Goal: Transaction & Acquisition: Purchase product/service

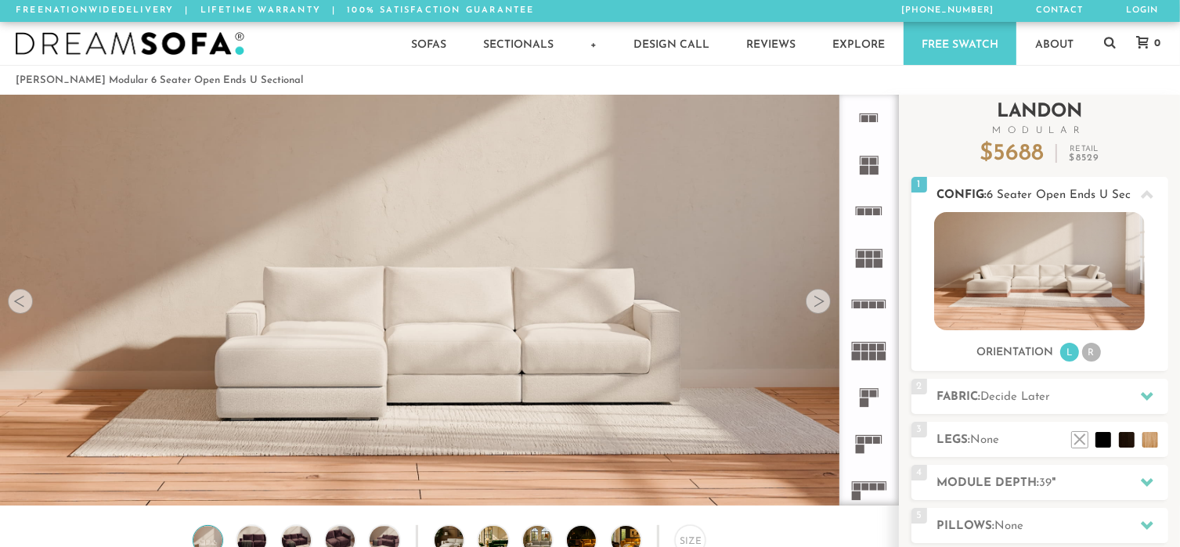
click at [1089, 353] on li "R" at bounding box center [1091, 352] width 19 height 19
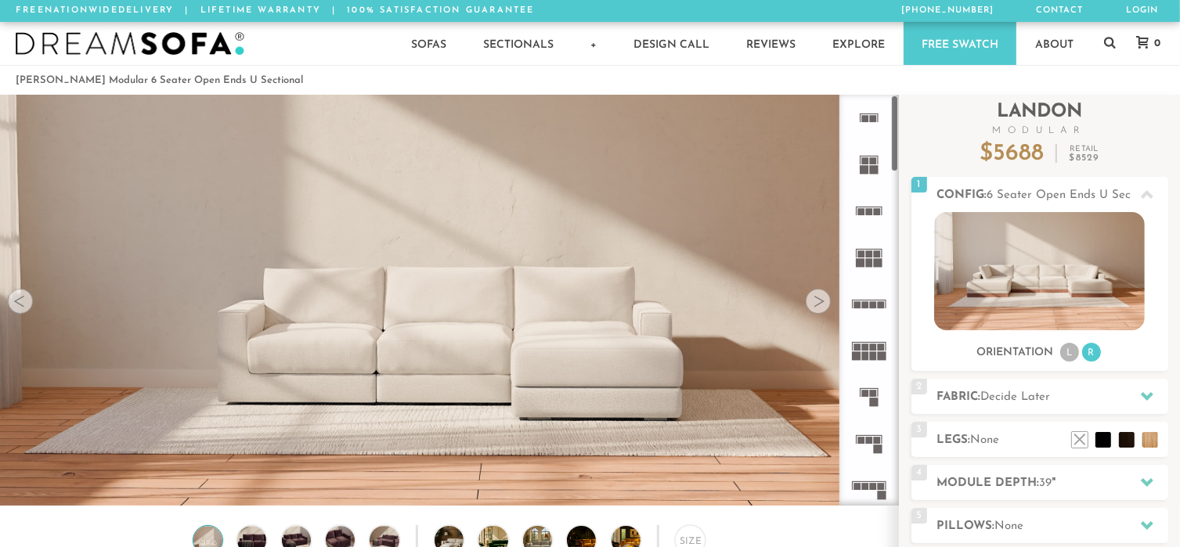
click at [868, 253] on rect at bounding box center [869, 254] width 7 height 7
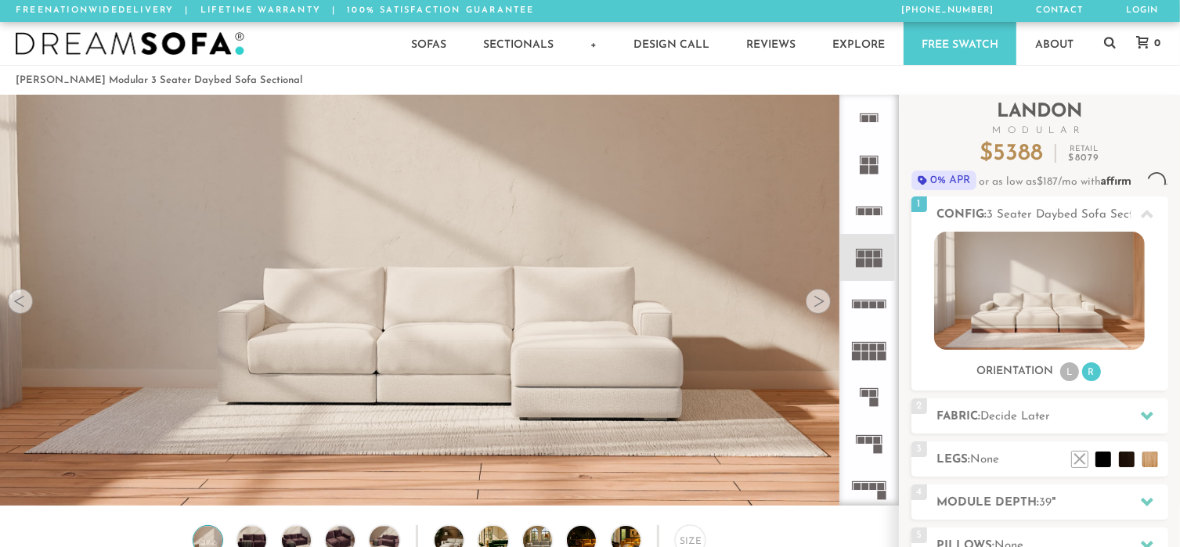
click at [879, 355] on rect at bounding box center [882, 356] width 9 height 9
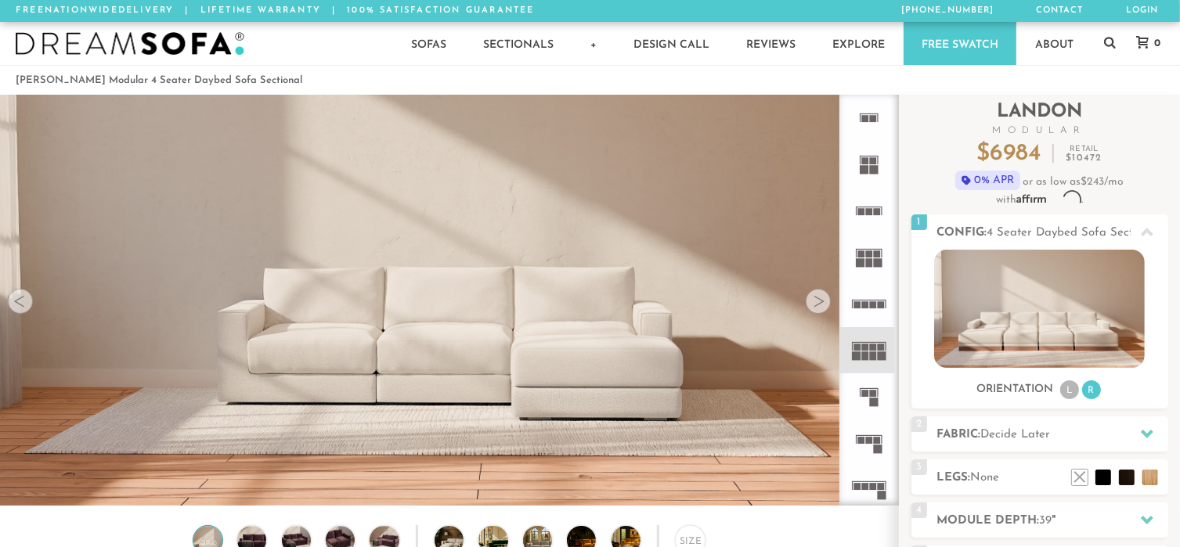
click at [872, 492] on icon at bounding box center [869, 490] width 46 height 46
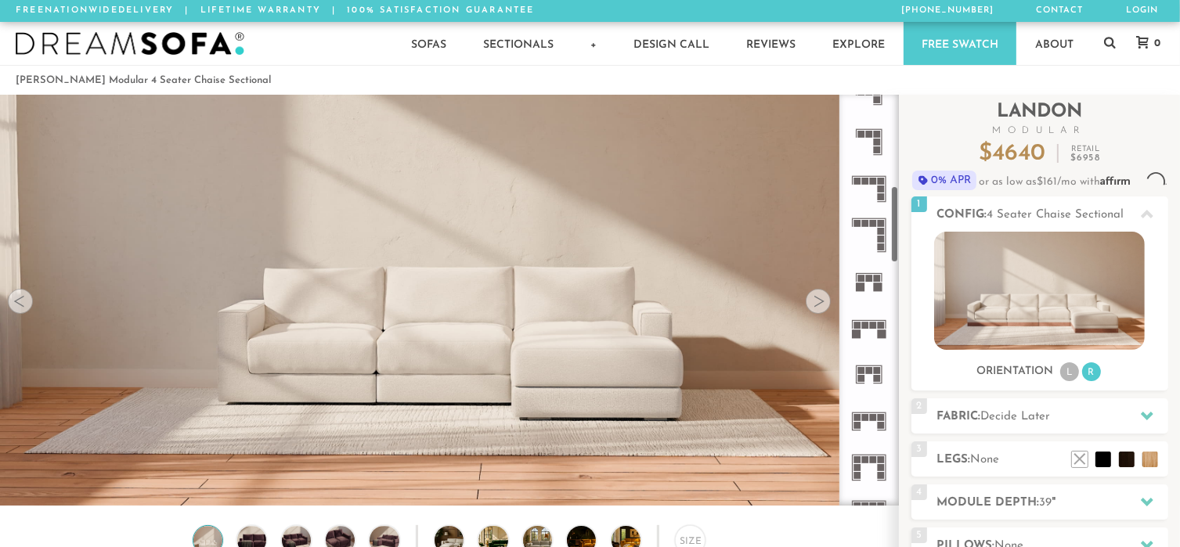
scroll to position [489, 0]
click at [868, 226] on icon at bounding box center [869, 234] width 46 height 46
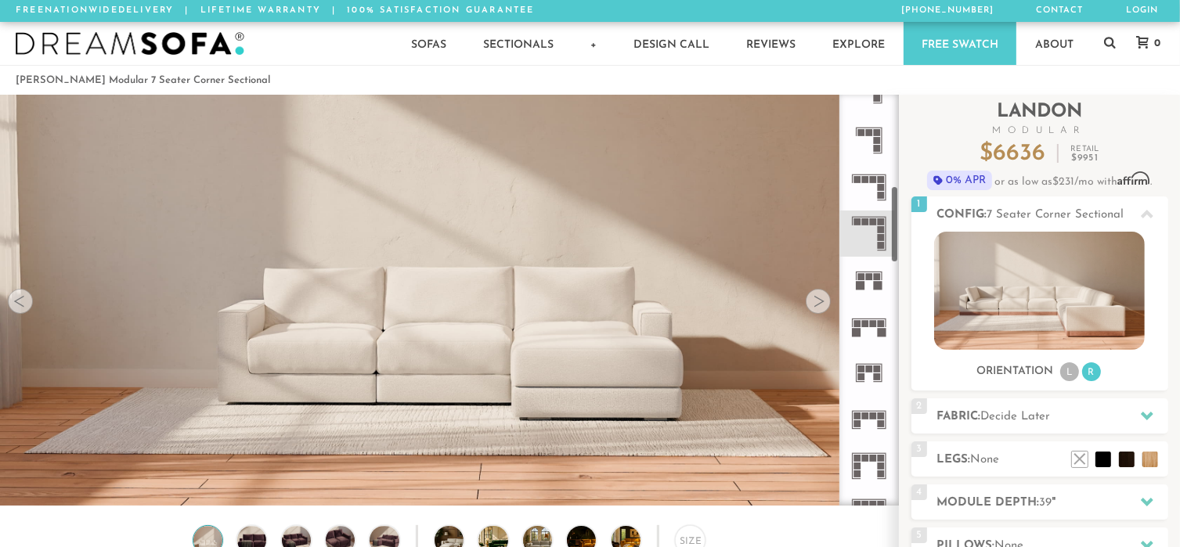
click at [880, 330] on rect at bounding box center [882, 332] width 9 height 9
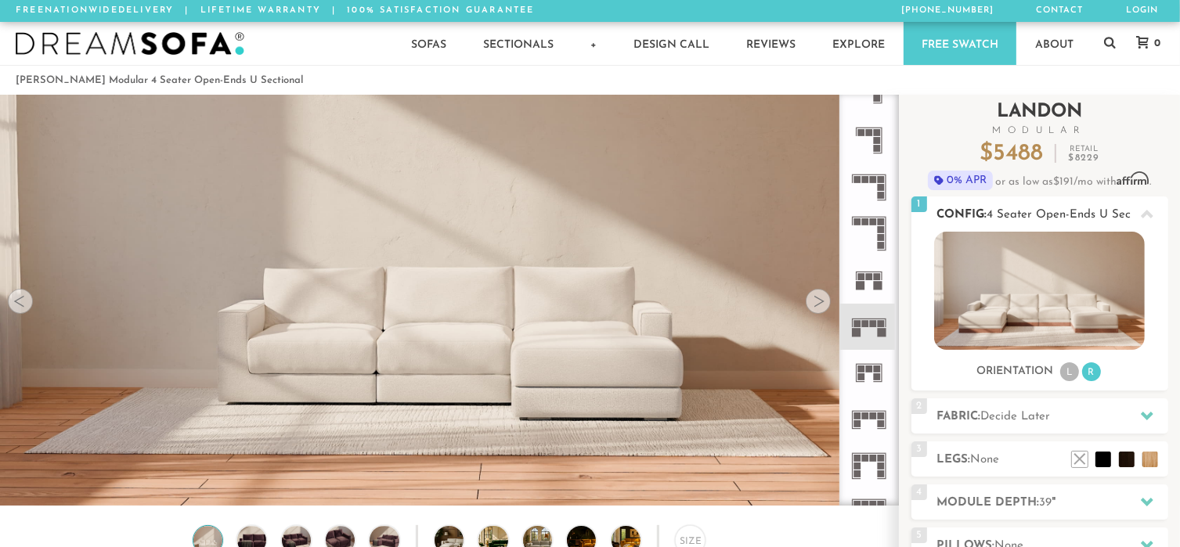
click at [1067, 370] on li "L" at bounding box center [1069, 372] width 19 height 19
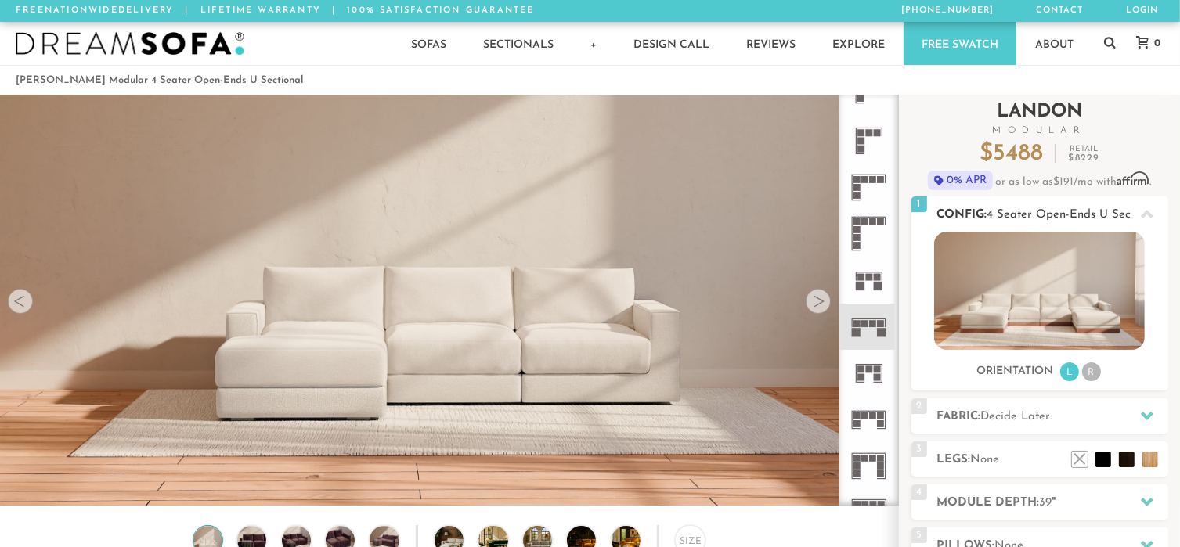
click at [1095, 366] on li "R" at bounding box center [1091, 372] width 19 height 19
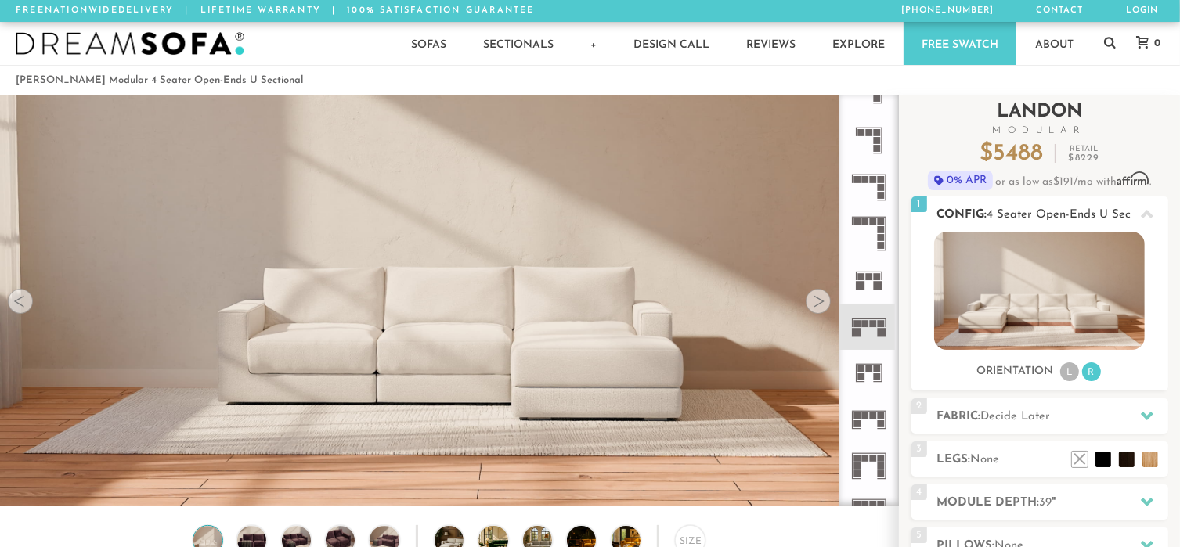
click at [1070, 373] on li "L" at bounding box center [1069, 372] width 19 height 19
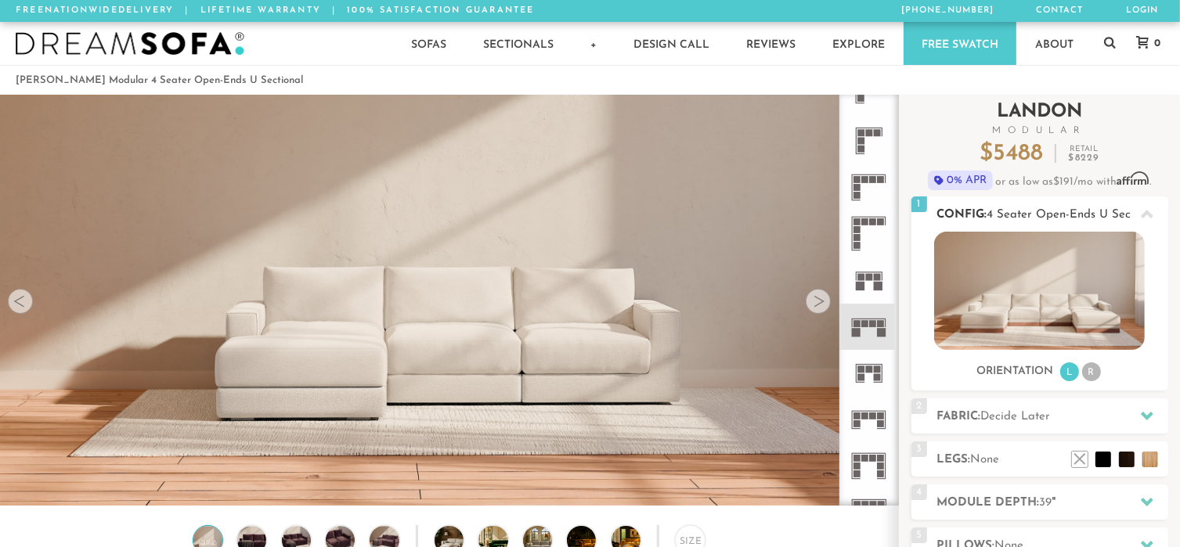
click at [1094, 373] on li "R" at bounding box center [1091, 372] width 19 height 19
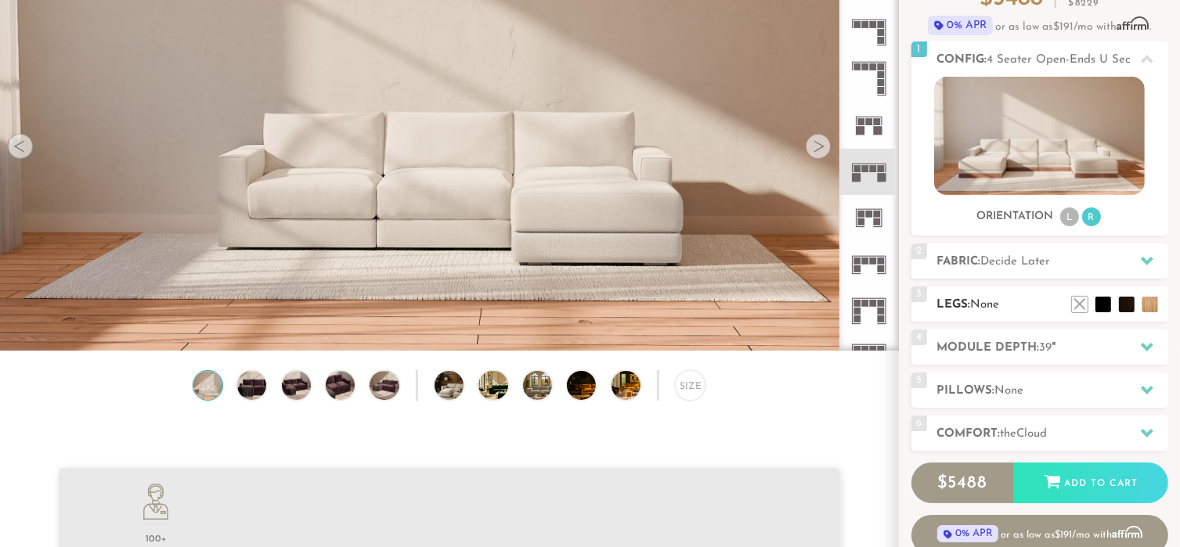
scroll to position [157, 0]
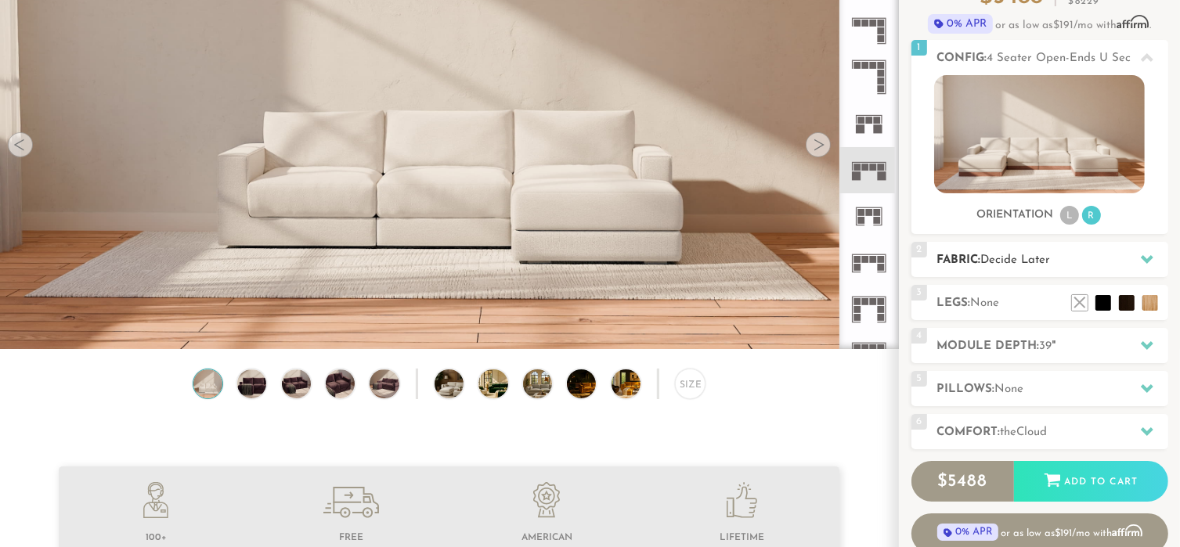
click at [1012, 256] on span "Decide Later" at bounding box center [1016, 260] width 70 height 12
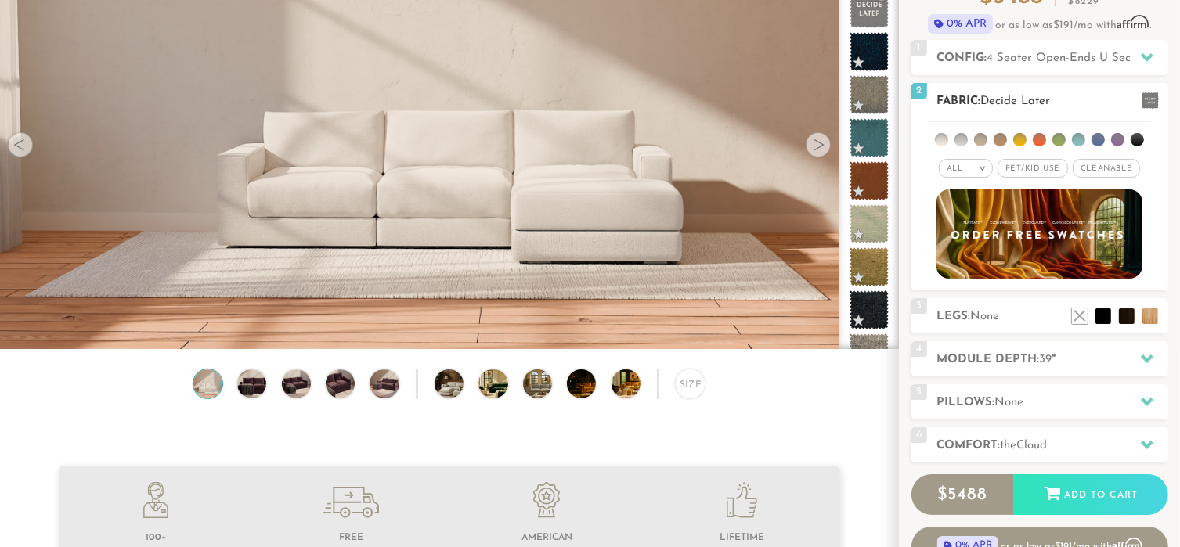
click at [1135, 137] on li at bounding box center [1137, 139] width 13 height 13
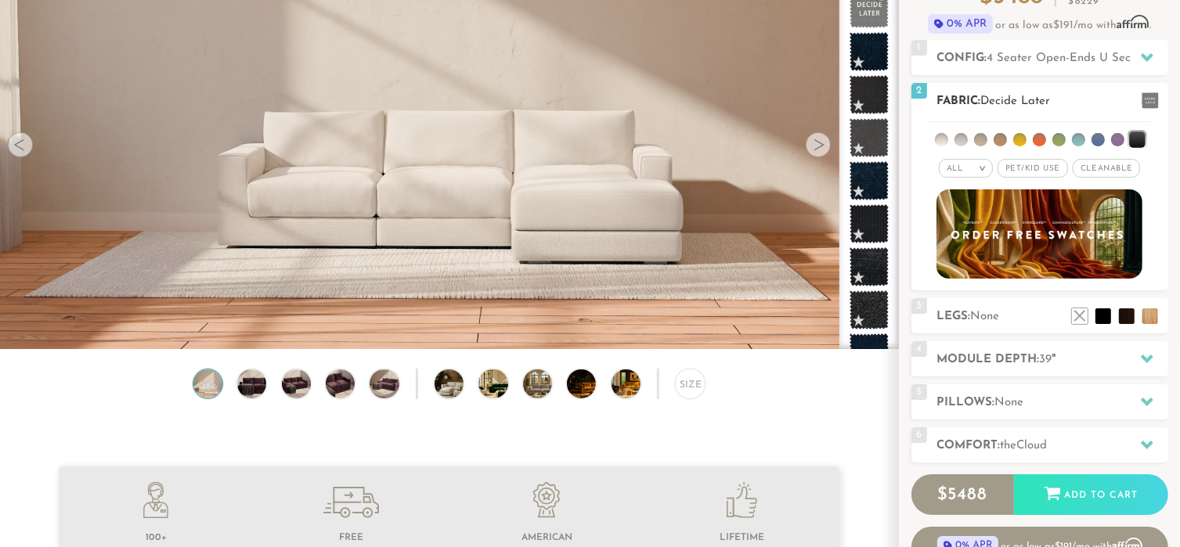
click at [1056, 169] on span "Pet/Kid Use x" at bounding box center [1033, 168] width 70 height 19
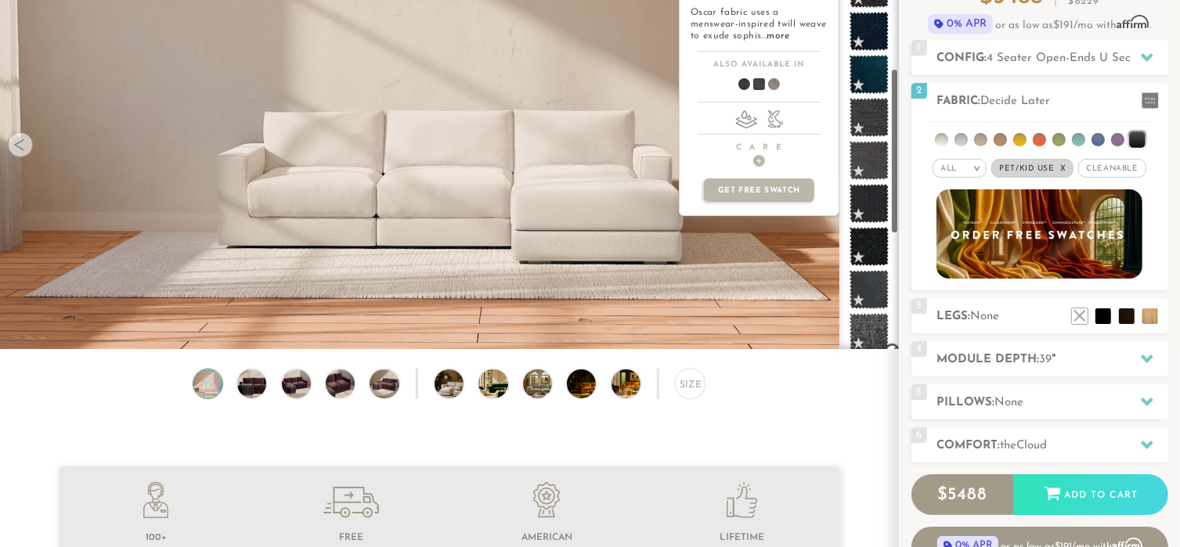
scroll to position [319, 0]
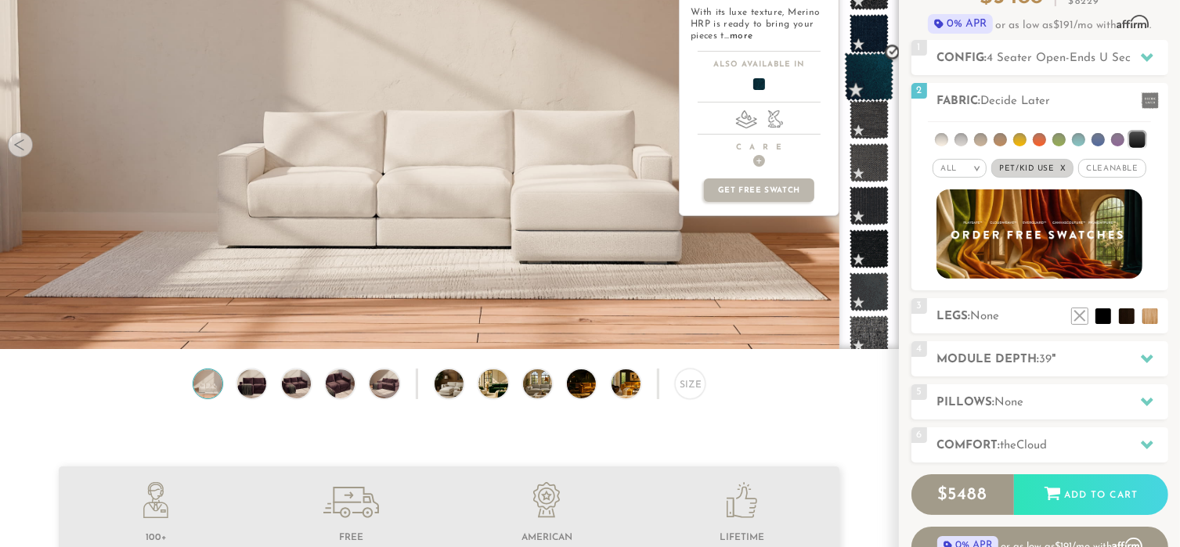
click at [873, 81] on span at bounding box center [869, 76] width 49 height 49
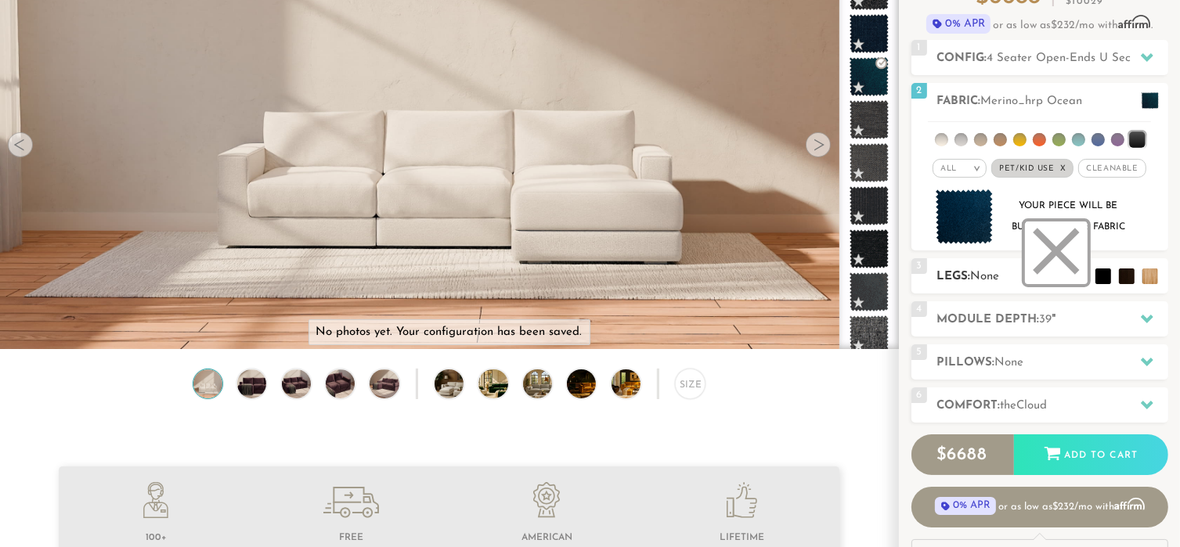
click at [1080, 276] on li at bounding box center [1056, 253] width 63 height 63
click at [1097, 272] on li at bounding box center [1079, 253] width 63 height 63
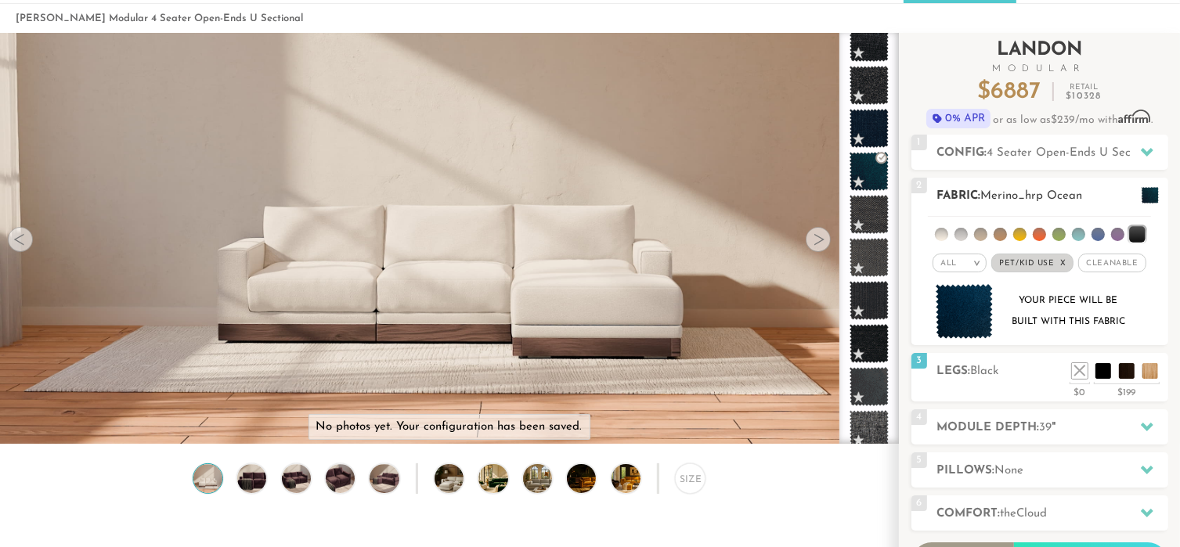
scroll to position [79, 0]
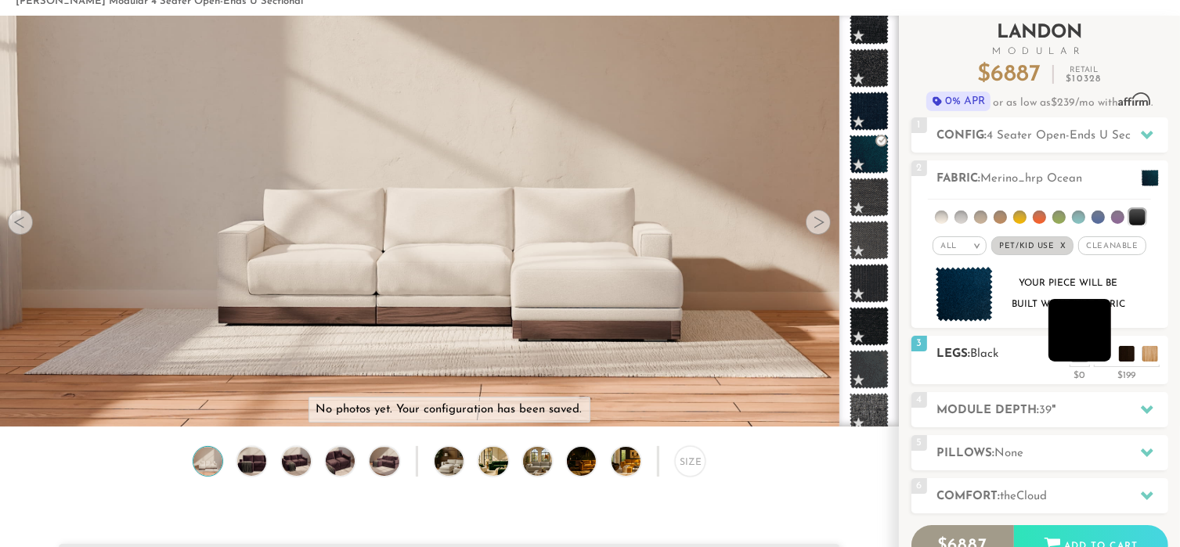
click at [1102, 356] on li at bounding box center [1079, 330] width 63 height 63
click at [1077, 350] on li at bounding box center [1056, 330] width 63 height 63
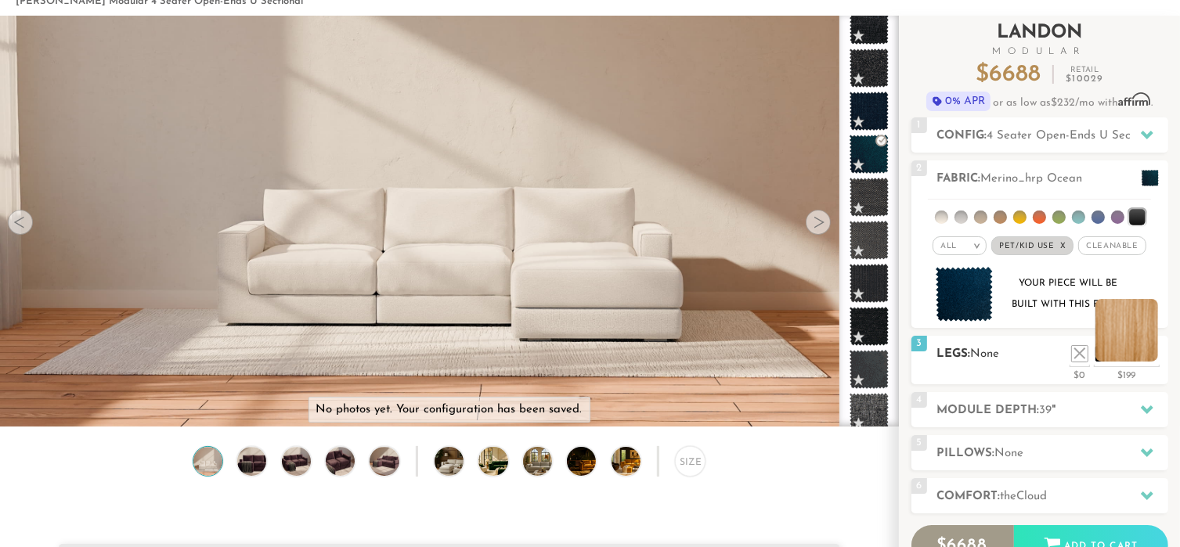
click at [1155, 355] on li at bounding box center [1126, 330] width 63 height 63
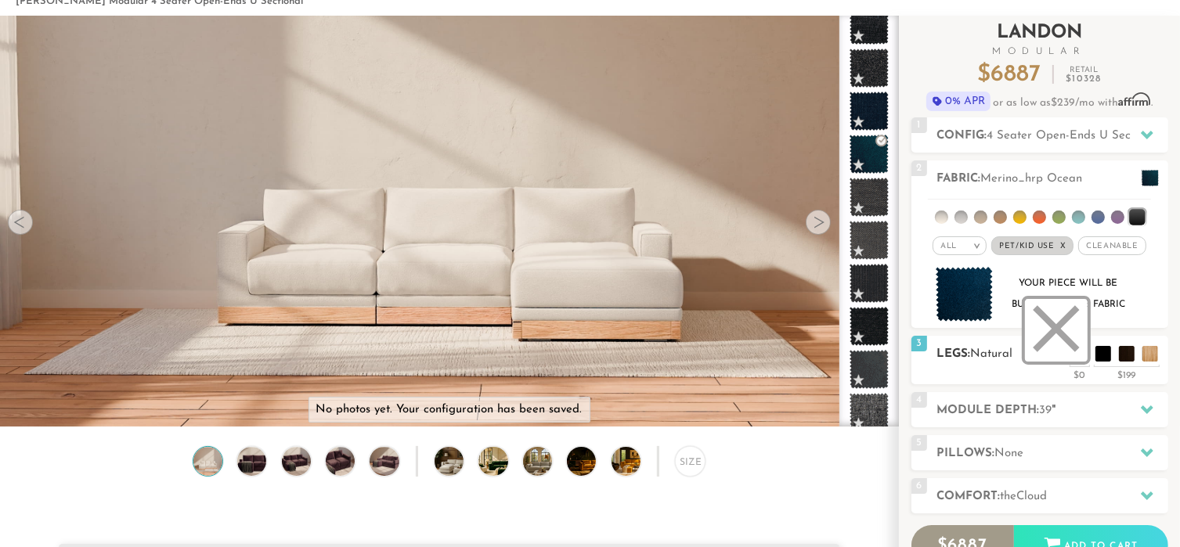
click at [1081, 356] on li at bounding box center [1056, 330] width 63 height 63
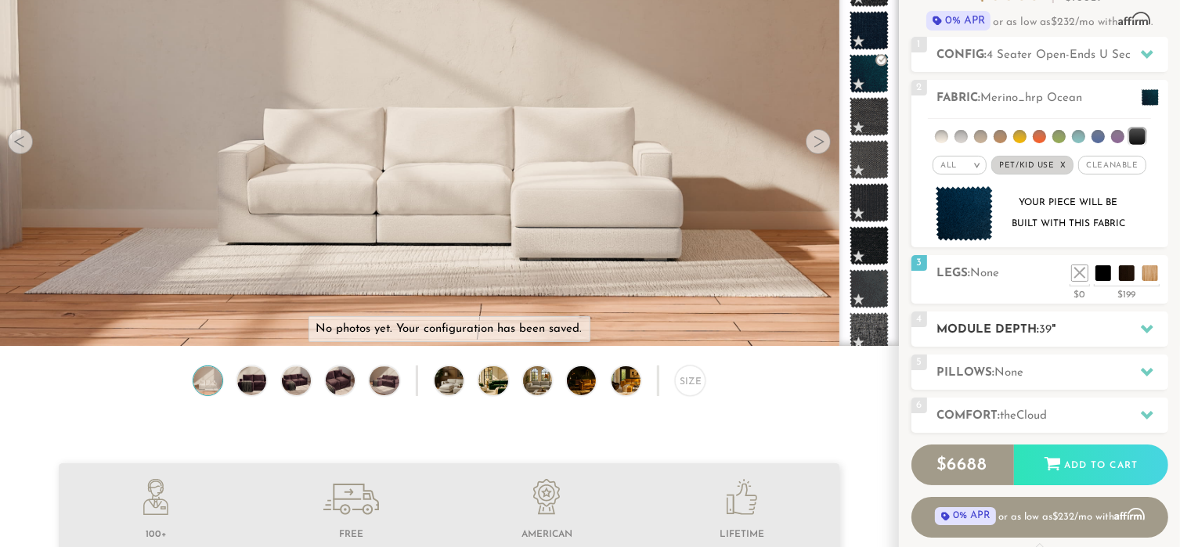
scroll to position [161, 0]
click at [1016, 327] on h2 "Module Depth: 39 "" at bounding box center [1052, 329] width 231 height 18
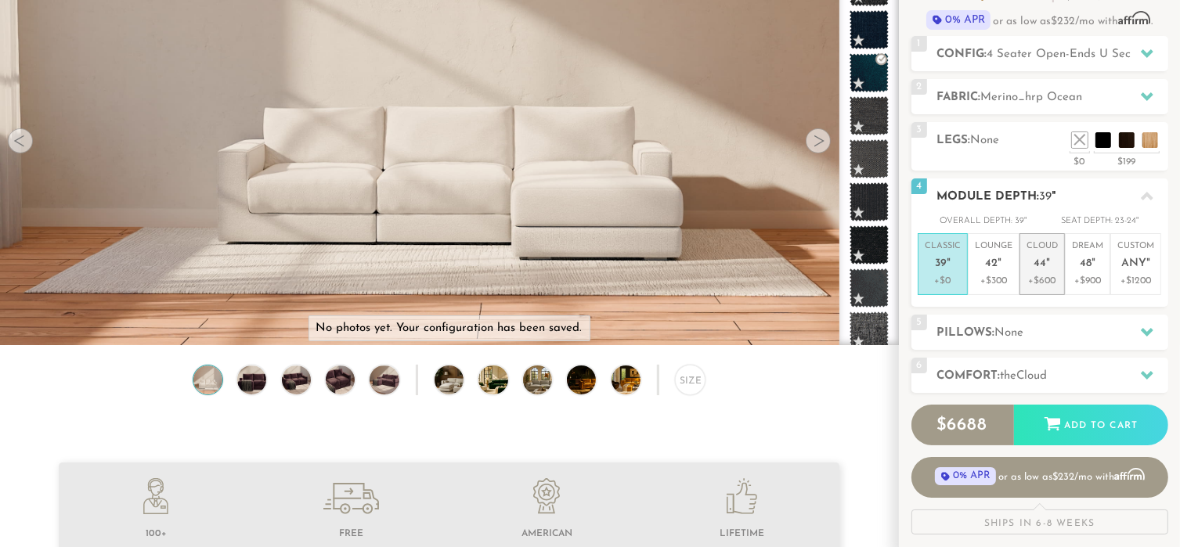
click at [1053, 272] on p "Cloud 44 "" at bounding box center [1042, 257] width 31 height 34
click at [944, 276] on p "+$0" at bounding box center [943, 281] width 36 height 14
click at [995, 322] on div "5 Pillows: None" at bounding box center [1039, 332] width 257 height 35
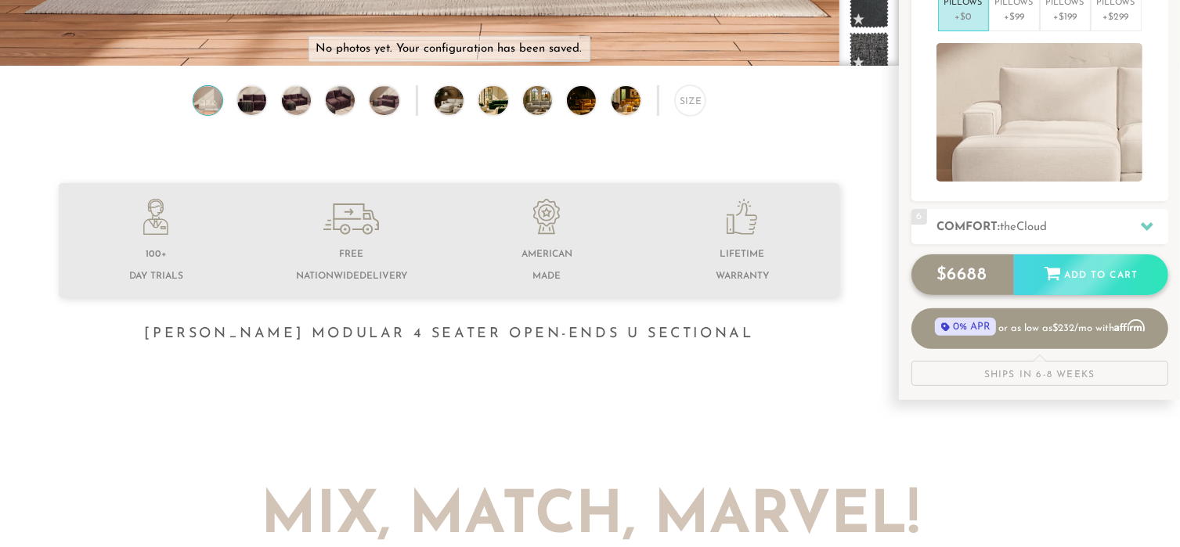
scroll to position [445, 0]
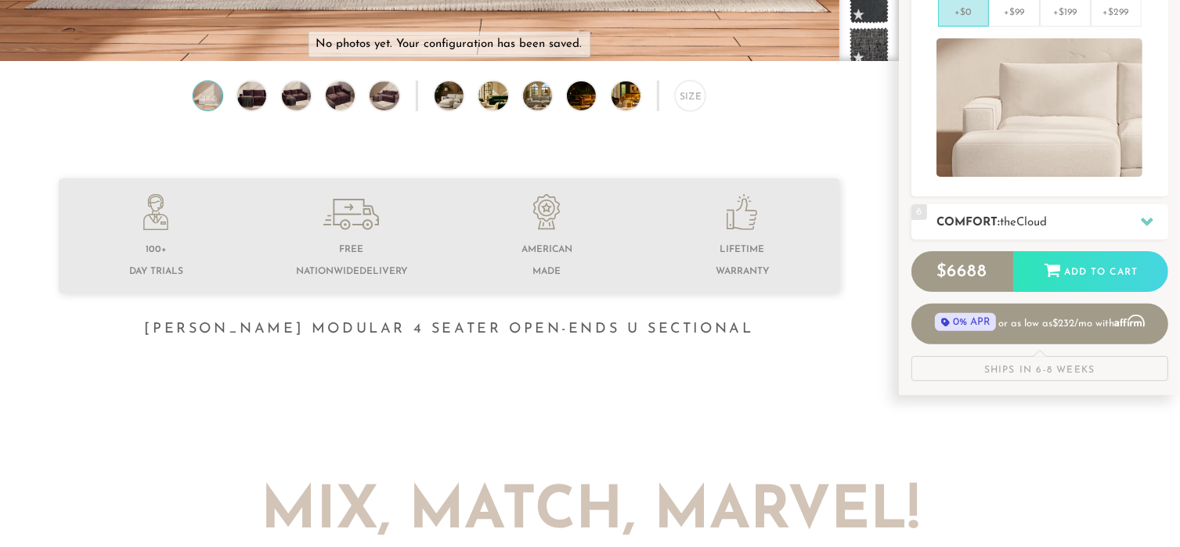
click at [1016, 222] on span "the" at bounding box center [1009, 223] width 16 height 12
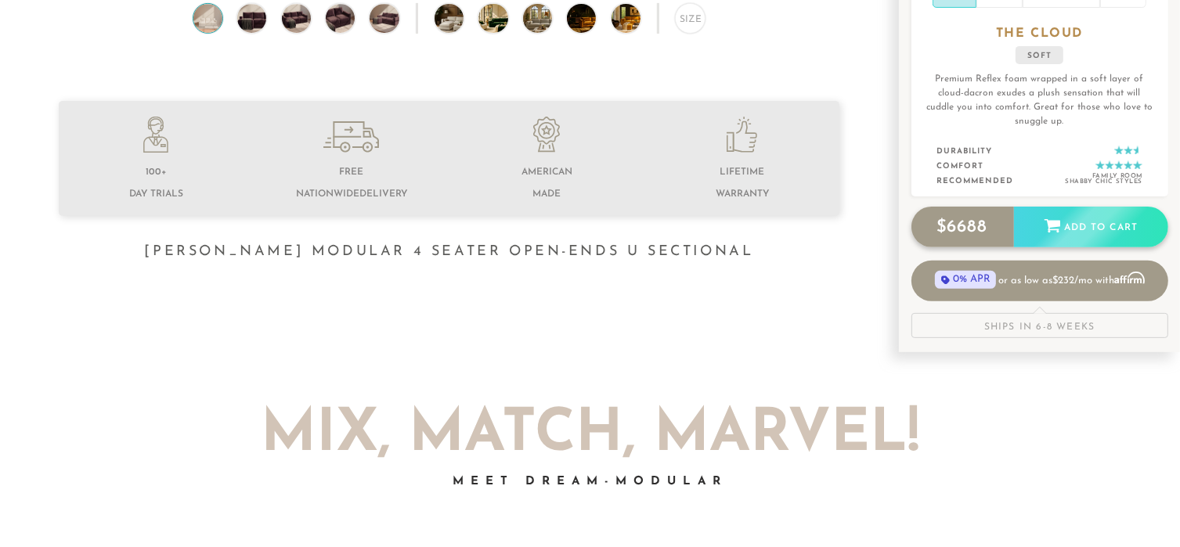
scroll to position [525, 0]
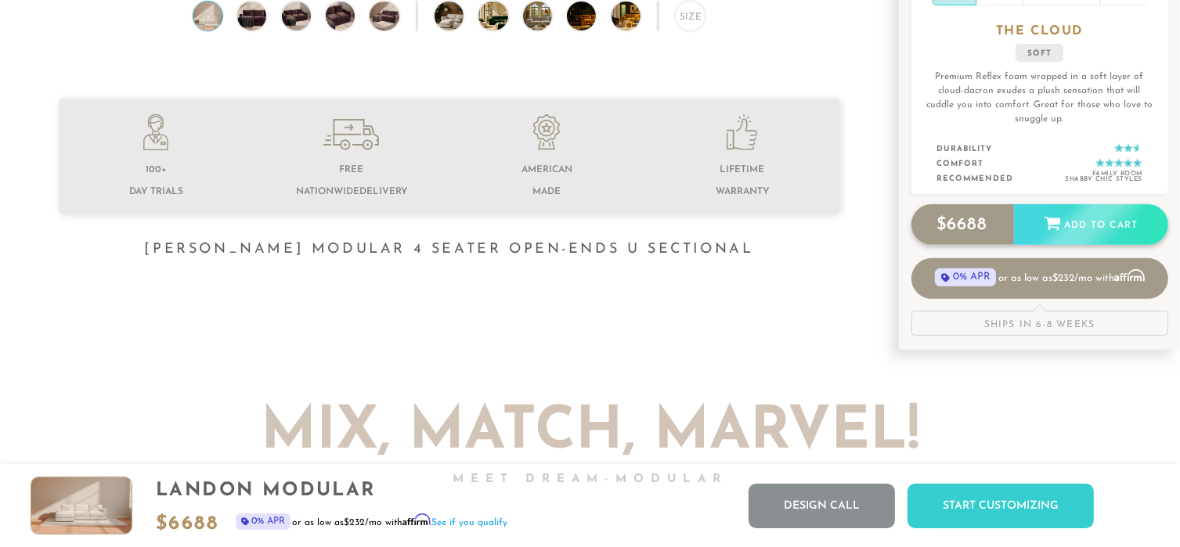
click at [983, 229] on div "$ 6688 Add to Cart" at bounding box center [1039, 224] width 257 height 41
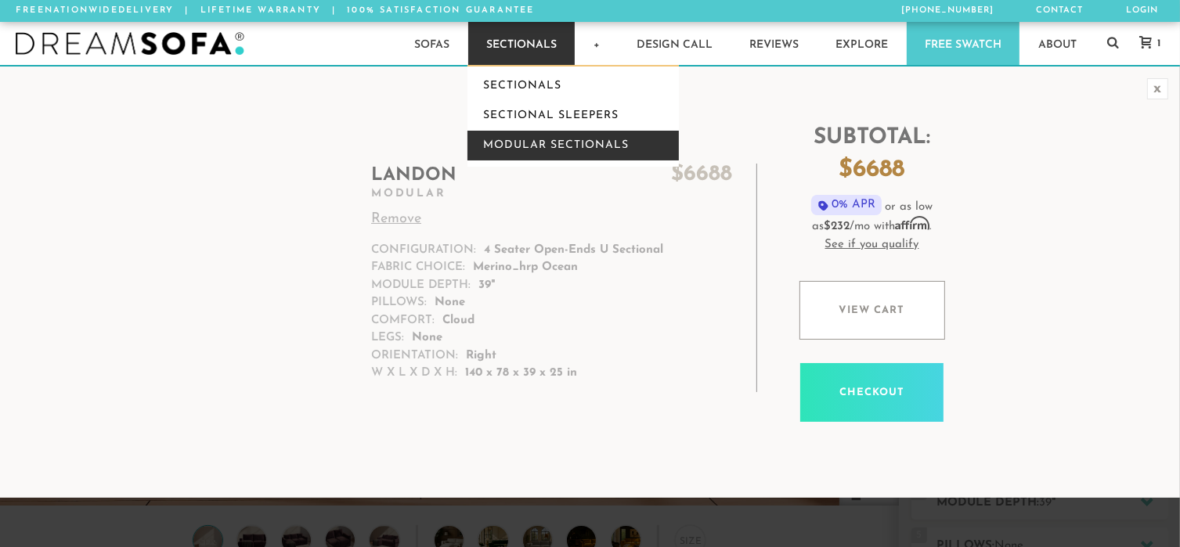
click at [529, 137] on link "Modular Sectionals" at bounding box center [572, 146] width 211 height 30
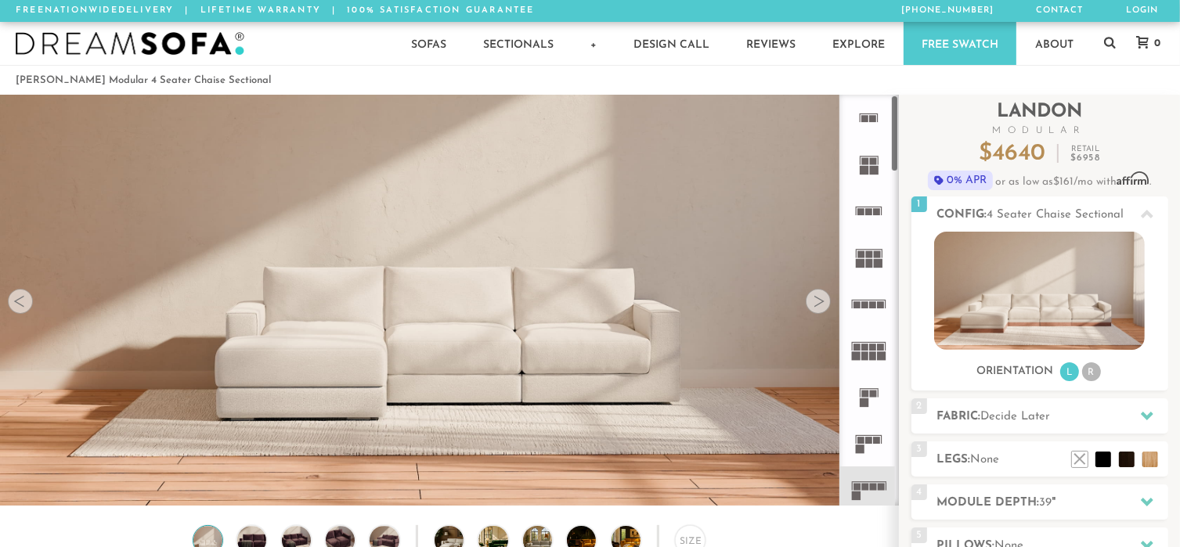
scroll to position [17383, 1168]
click at [812, 298] on div at bounding box center [818, 301] width 25 height 25
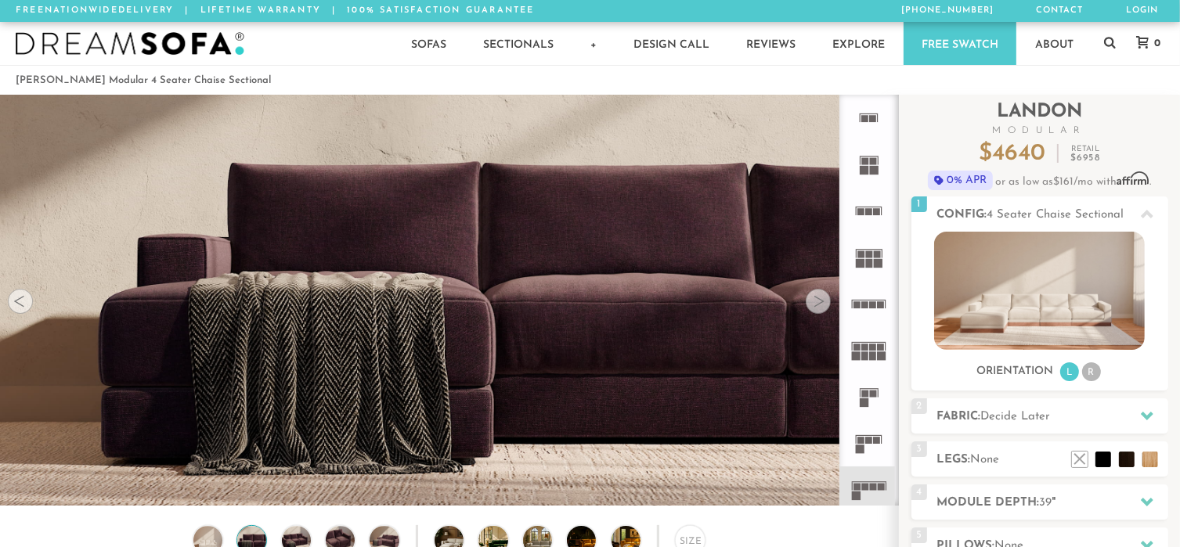
click at [812, 298] on div at bounding box center [818, 301] width 25 height 25
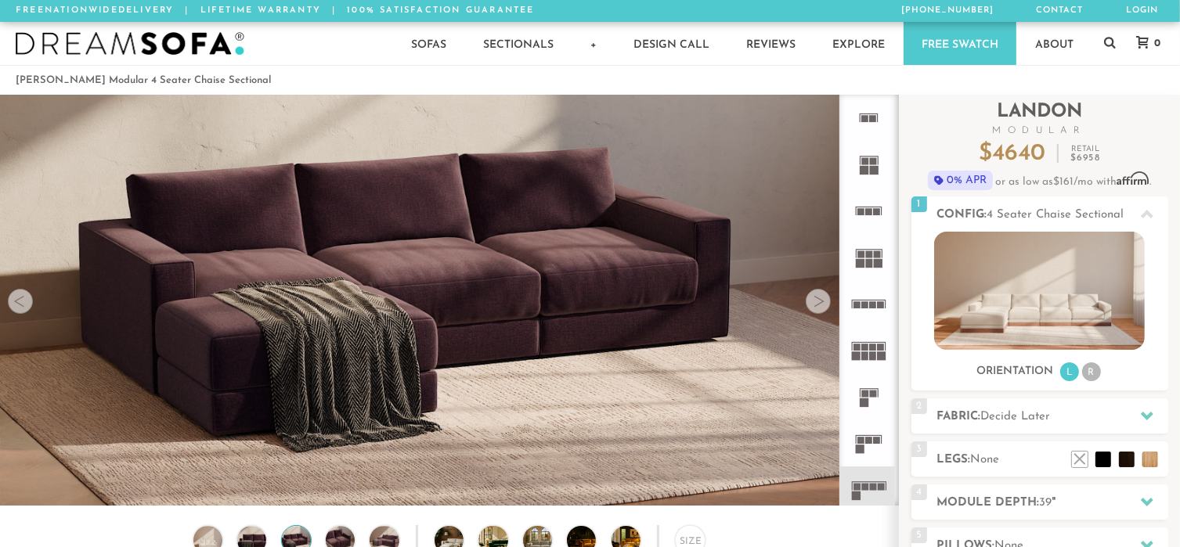
click at [812, 298] on div at bounding box center [818, 301] width 25 height 25
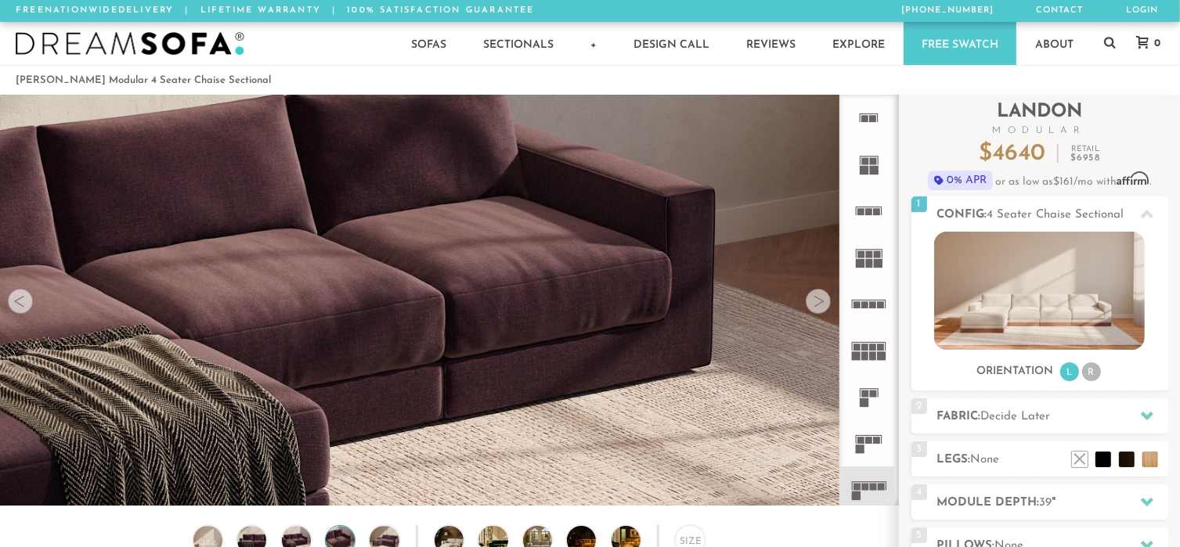
click at [812, 298] on div at bounding box center [818, 301] width 25 height 25
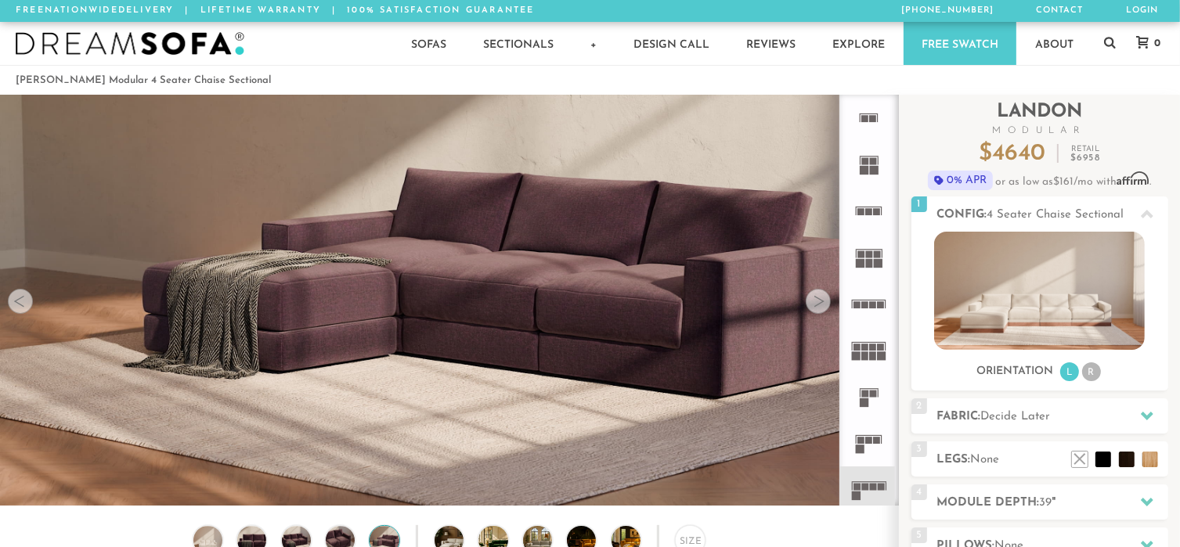
click at [812, 298] on div at bounding box center [818, 301] width 25 height 25
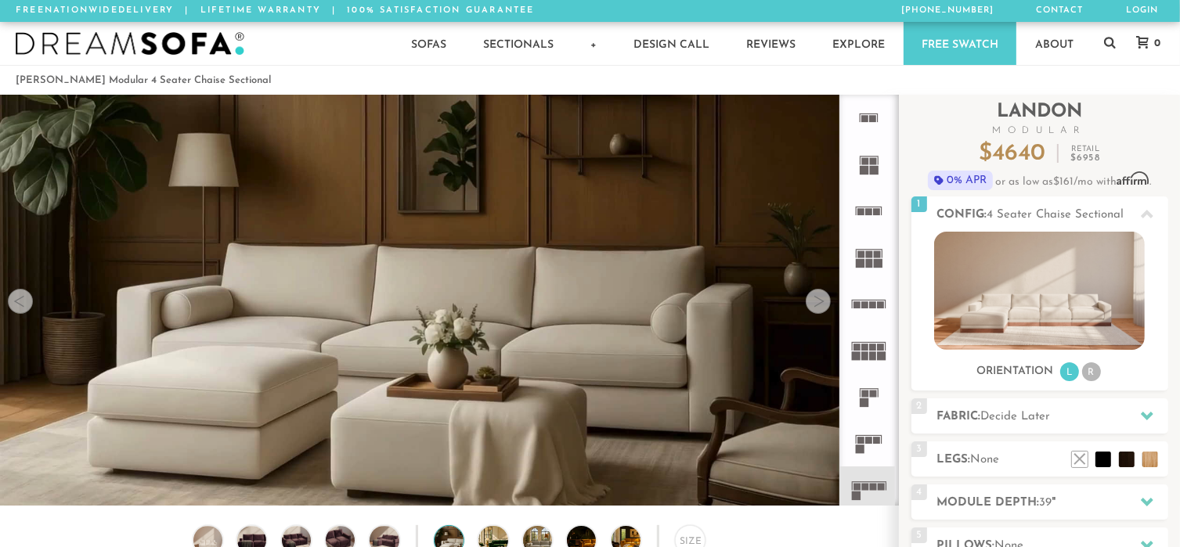
click at [812, 298] on div at bounding box center [818, 301] width 25 height 25
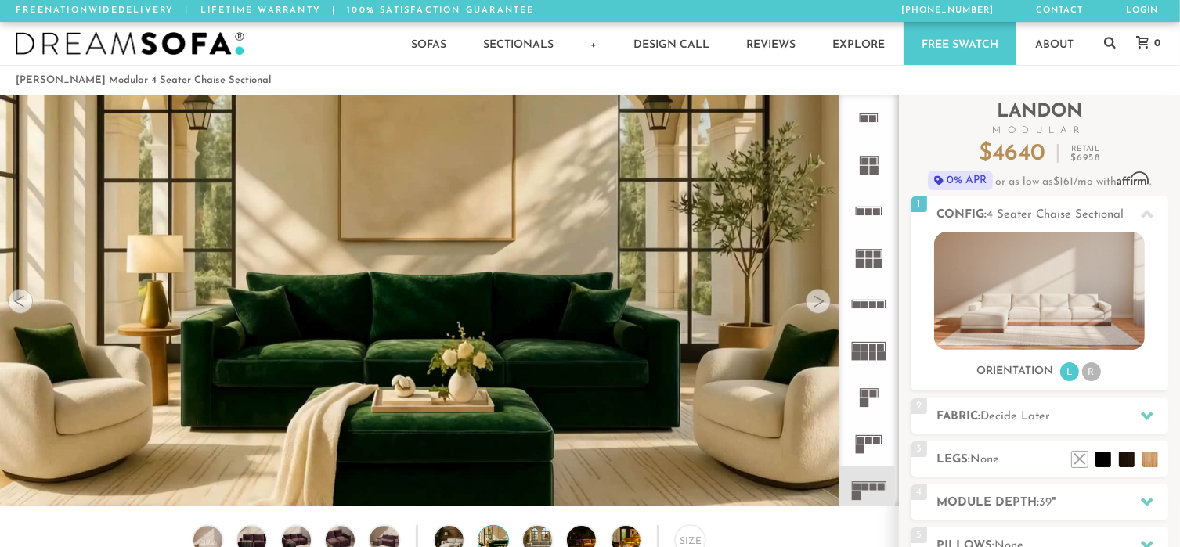
click at [812, 298] on div at bounding box center [818, 301] width 25 height 25
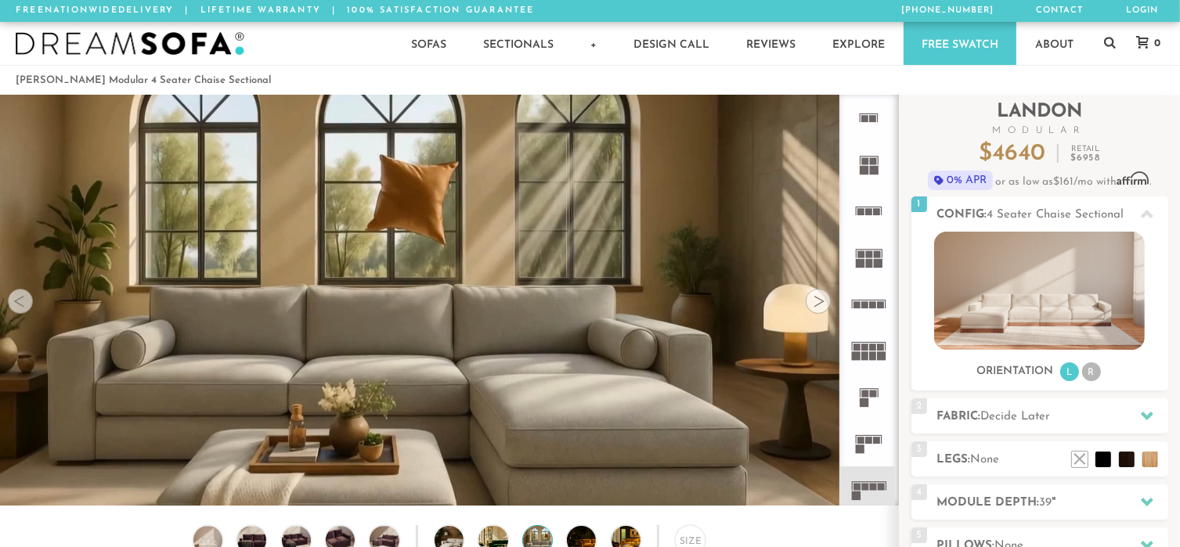
click at [812, 298] on div at bounding box center [818, 301] width 25 height 25
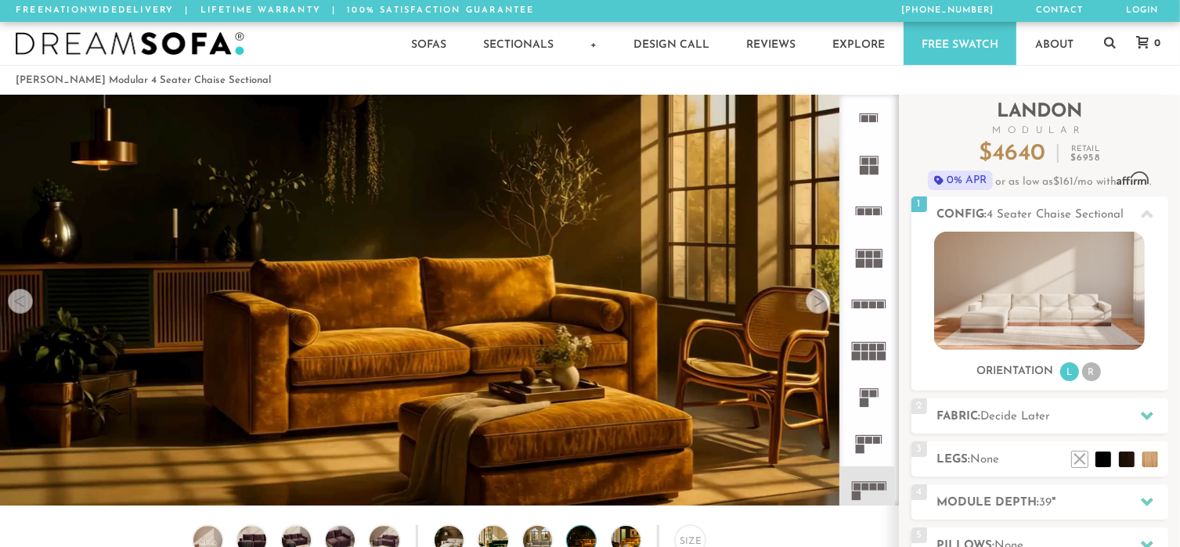
click at [812, 298] on div at bounding box center [818, 301] width 25 height 25
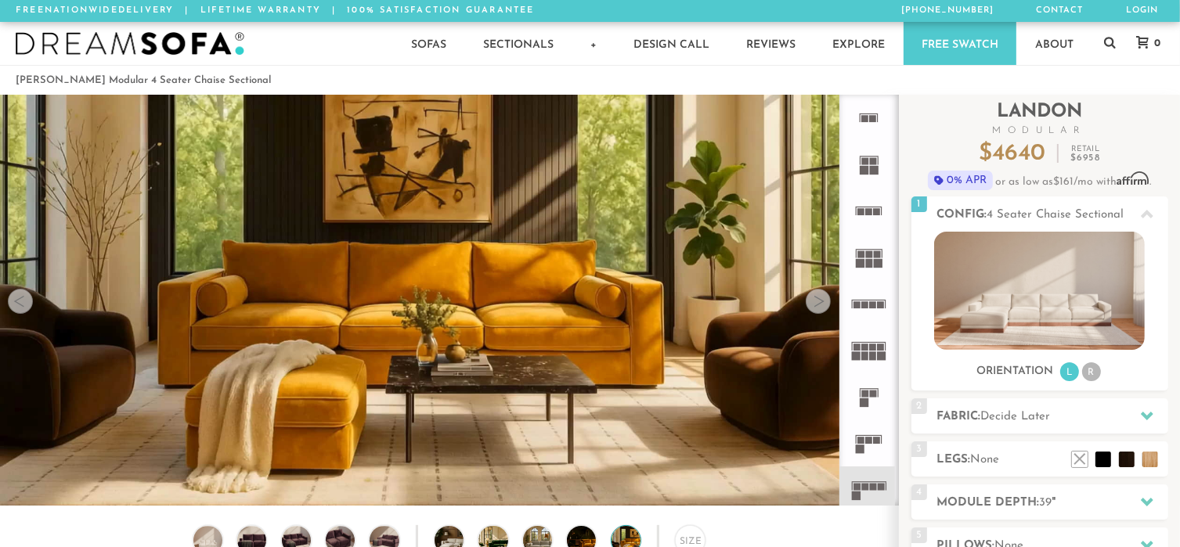
click at [812, 298] on div at bounding box center [818, 301] width 25 height 25
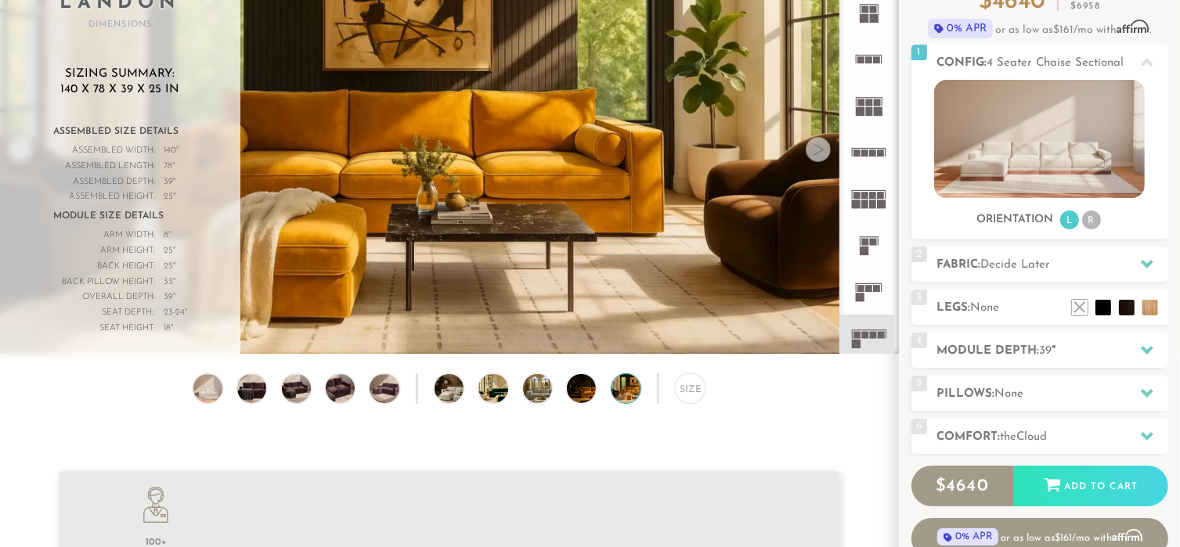
scroll to position [157, 0]
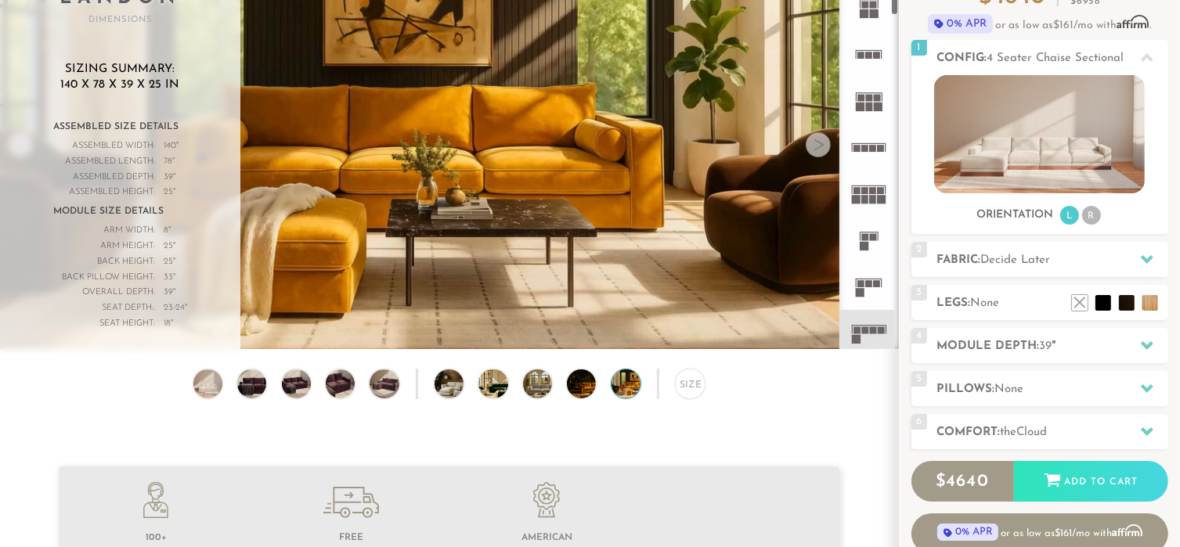
click at [861, 95] on rect at bounding box center [860, 98] width 7 height 7
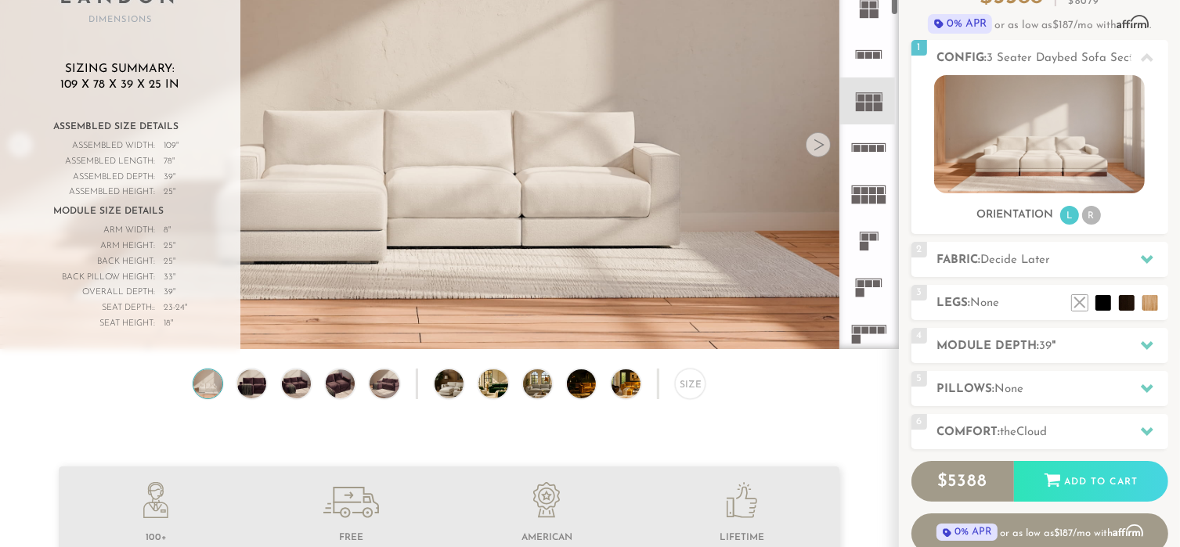
click at [866, 148] on rect at bounding box center [864, 148] width 7 height 7
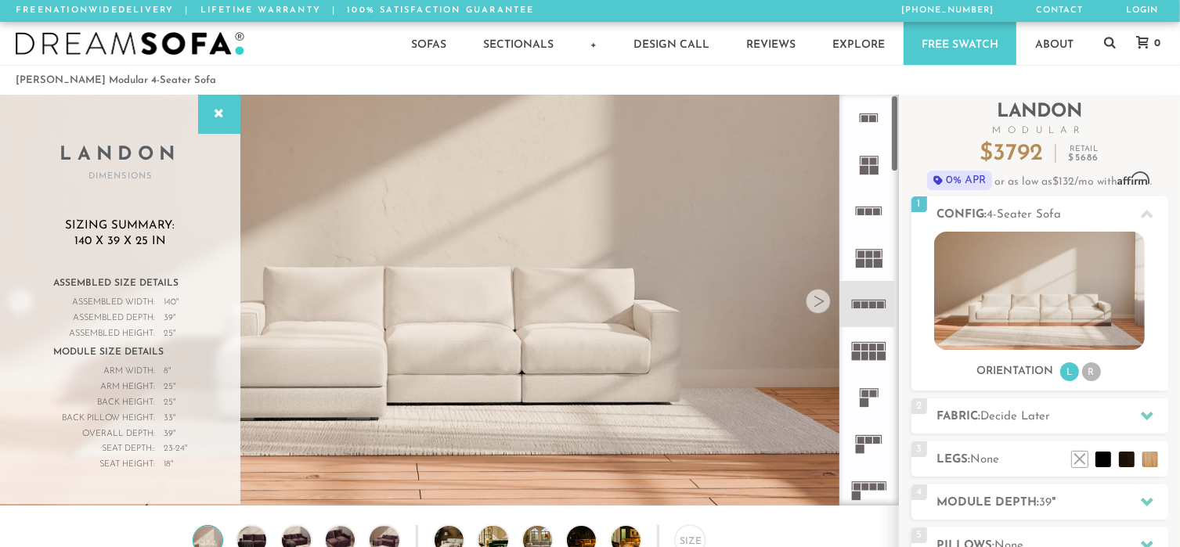
click at [875, 403] on icon at bounding box center [869, 396] width 46 height 46
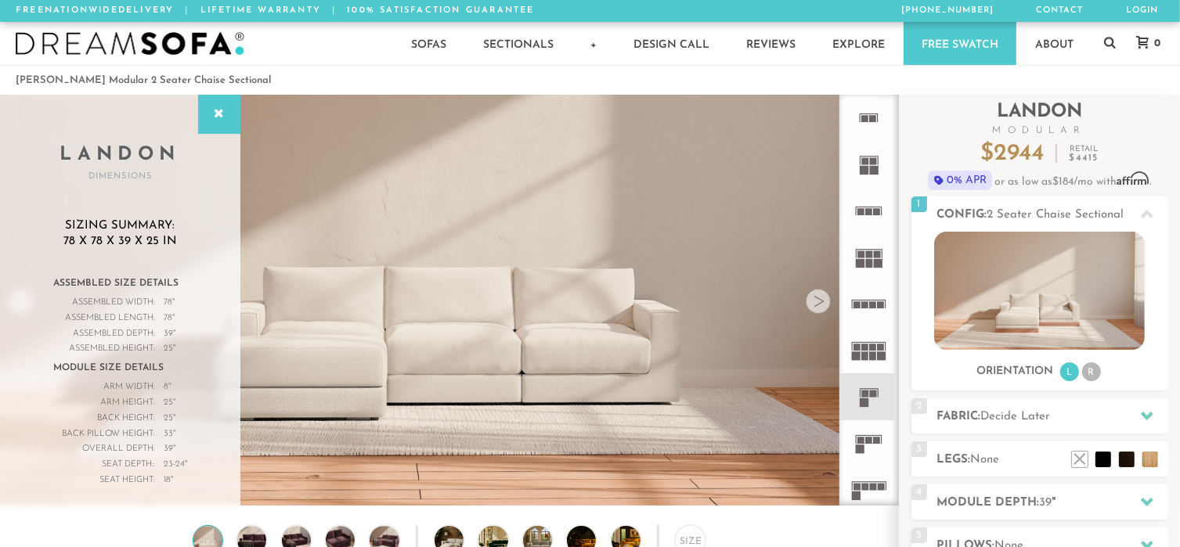
click at [871, 431] on icon at bounding box center [869, 443] width 46 height 46
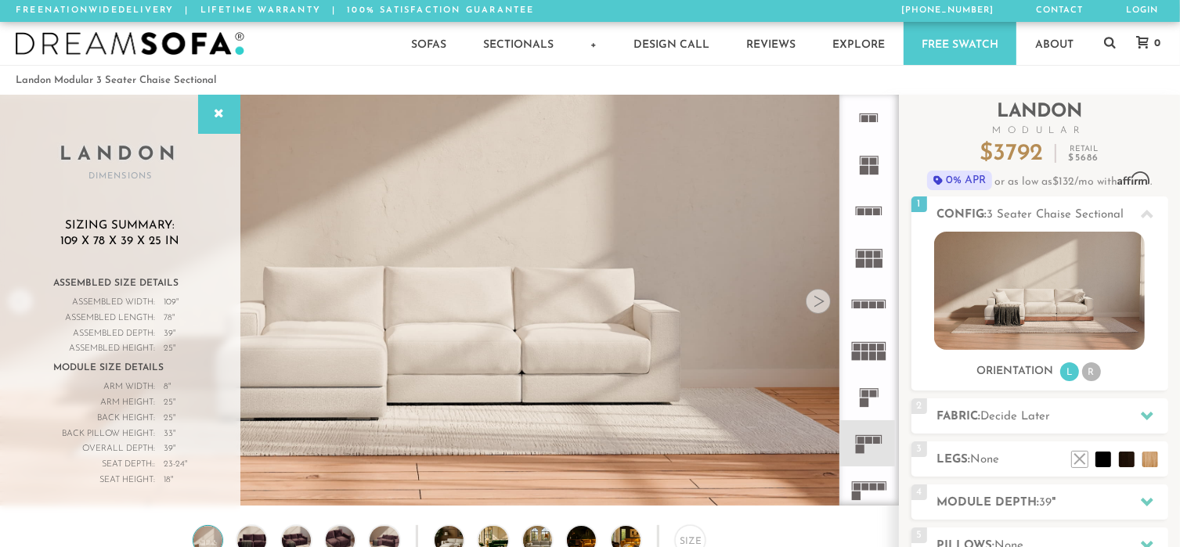
click at [882, 489] on rect at bounding box center [881, 487] width 7 height 7
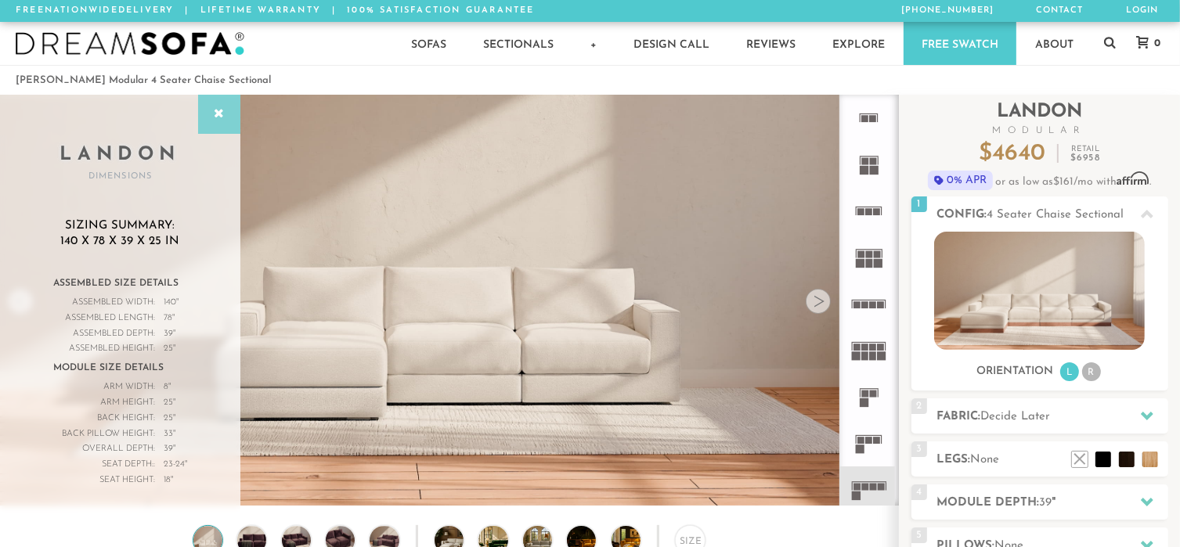
click at [226, 111] on icon at bounding box center [219, 114] width 17 height 13
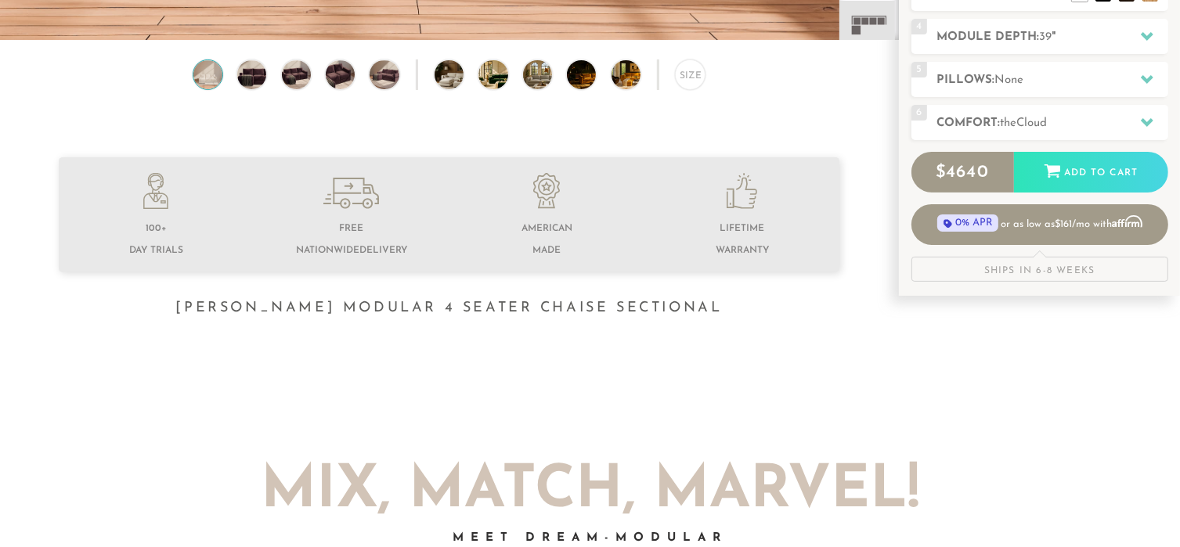
scroll to position [473, 0]
